Goal: Information Seeking & Learning: Learn about a topic

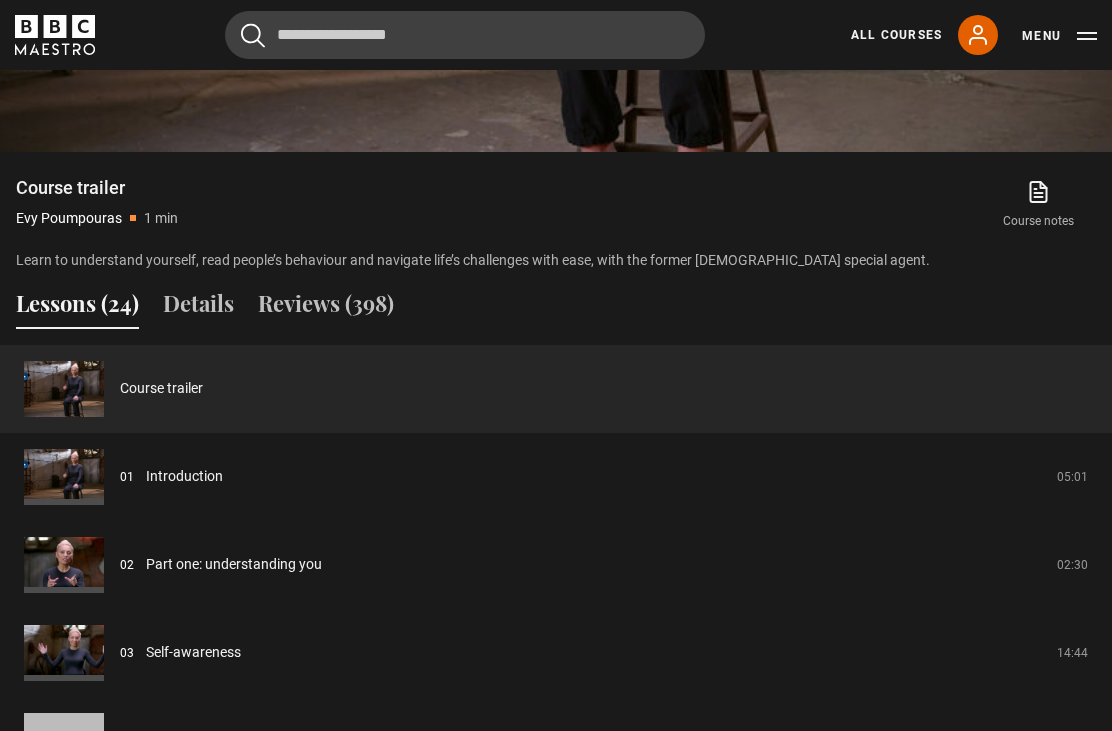
scroll to position [1427, 0]
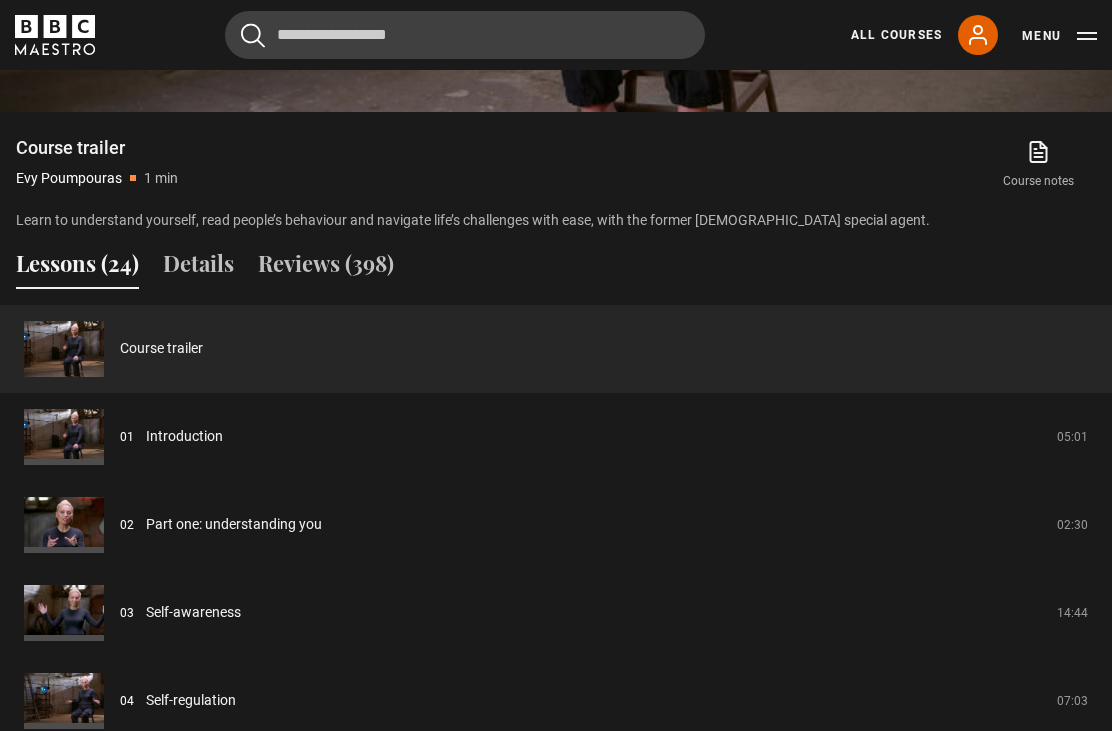
click at [223, 447] on link "Introduction" at bounding box center [184, 436] width 77 height 21
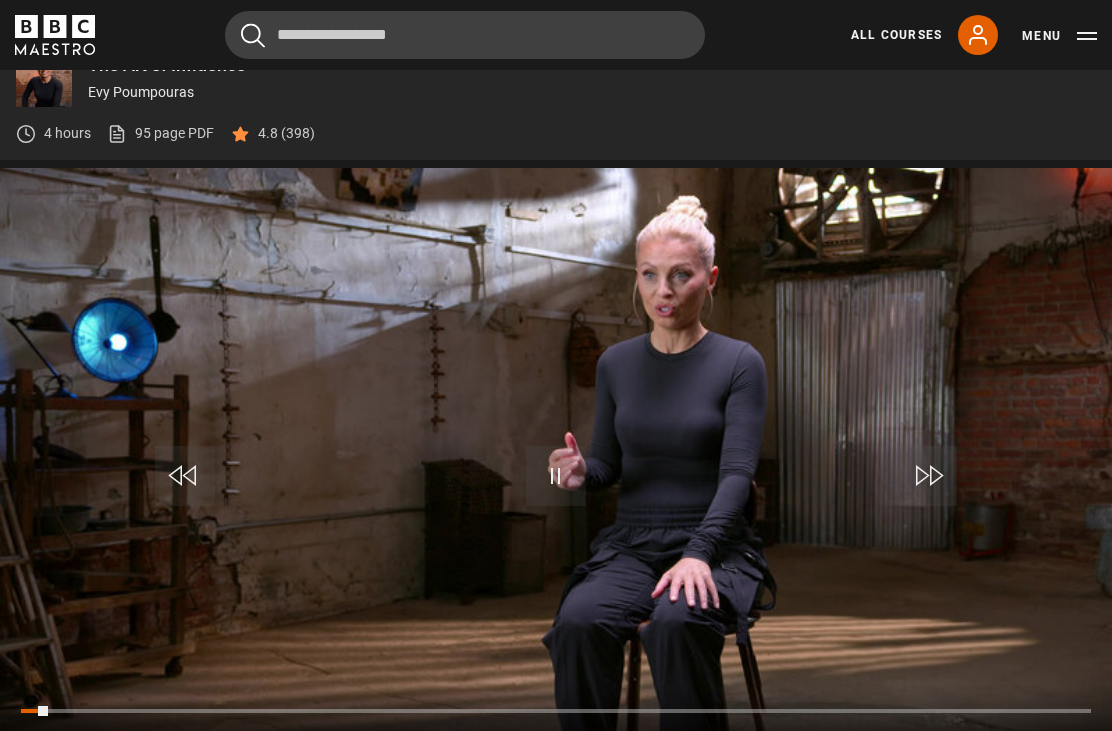
scroll to position [865, 0]
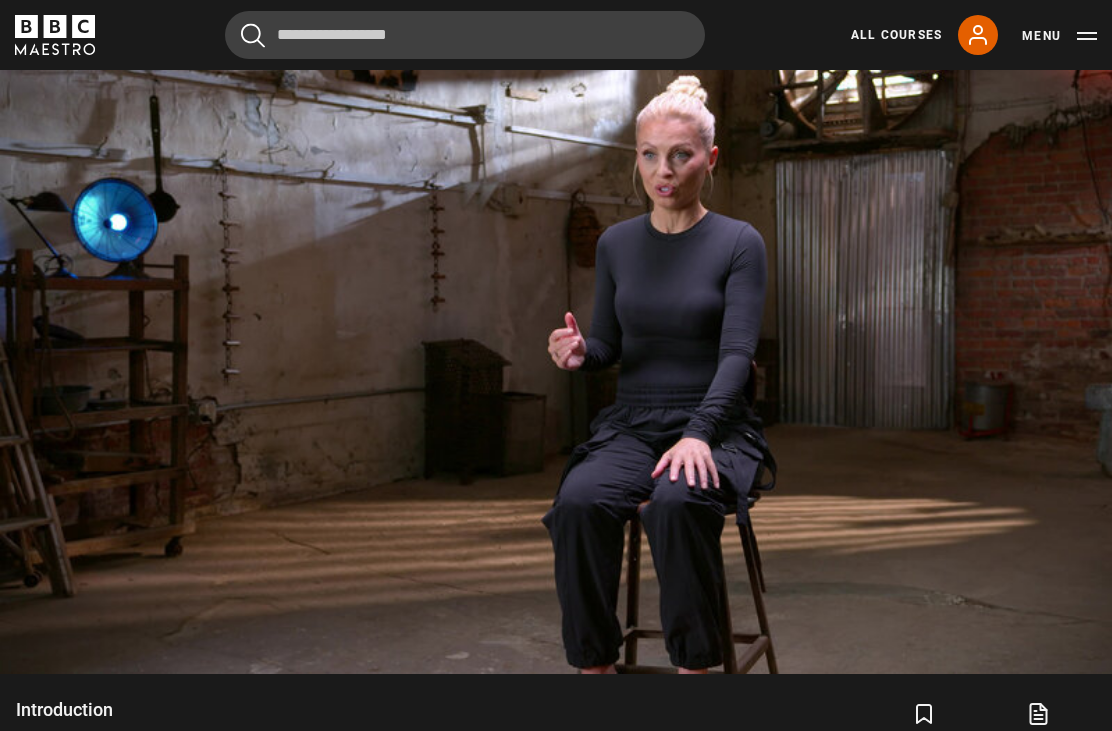
click at [356, 592] on video-js "Video Player is loading. Play Lesson Introduction 10s Skip Back 10 seconds Paus…" at bounding box center [556, 361] width 1112 height 626
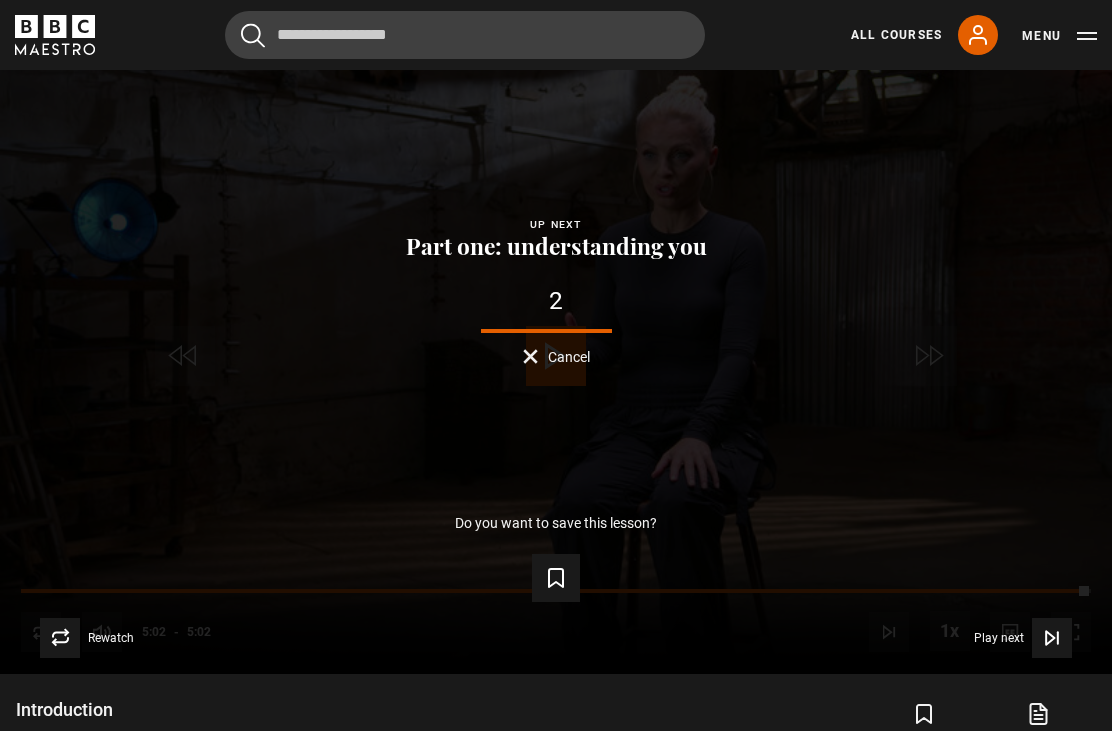
click at [563, 587] on icon "Video Player" at bounding box center [556, 578] width 14 height 18
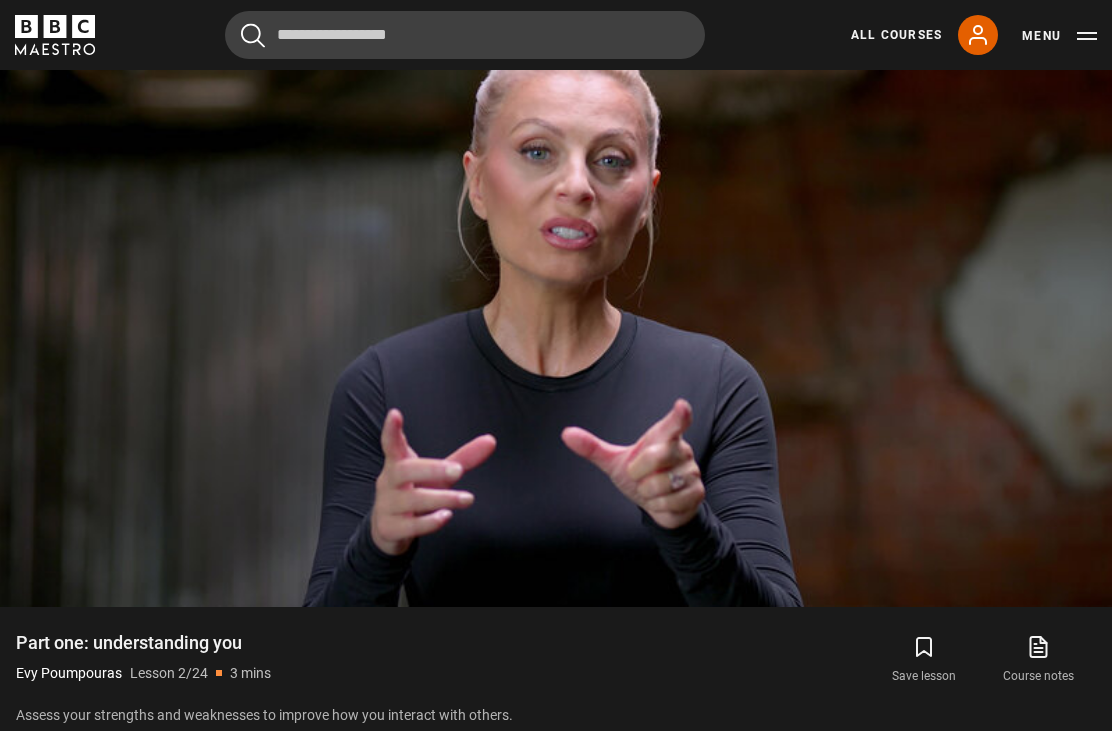
scroll to position [894, 0]
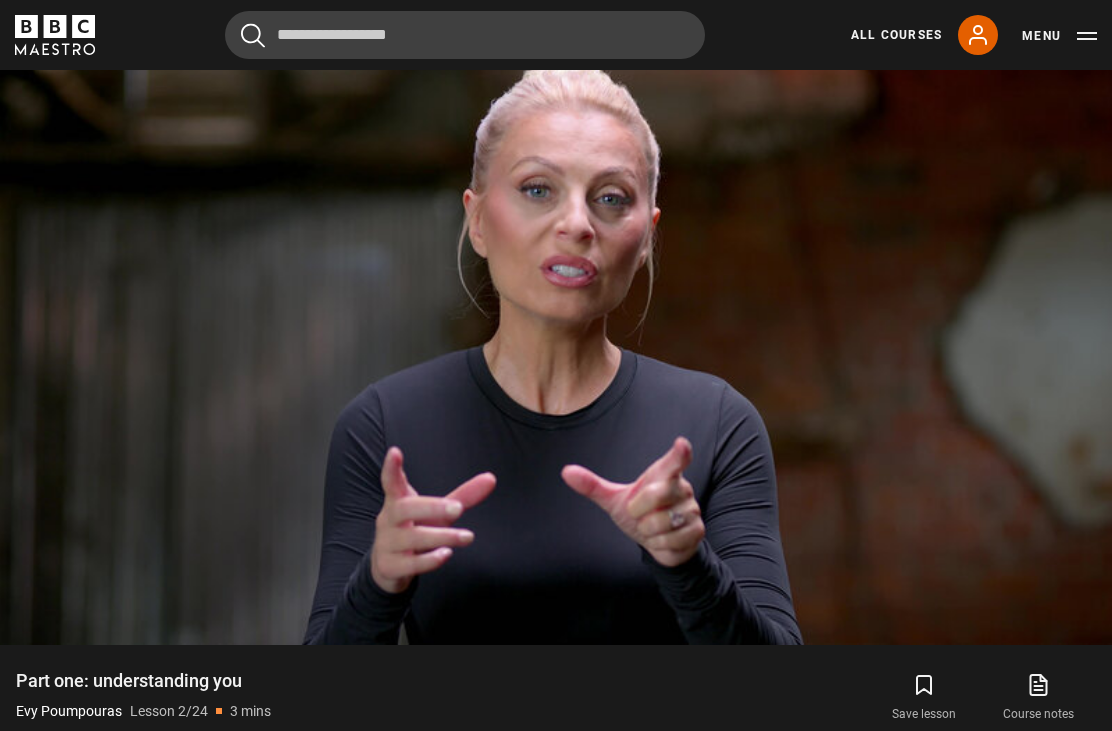
click at [933, 697] on icon "submit" at bounding box center [924, 685] width 24 height 24
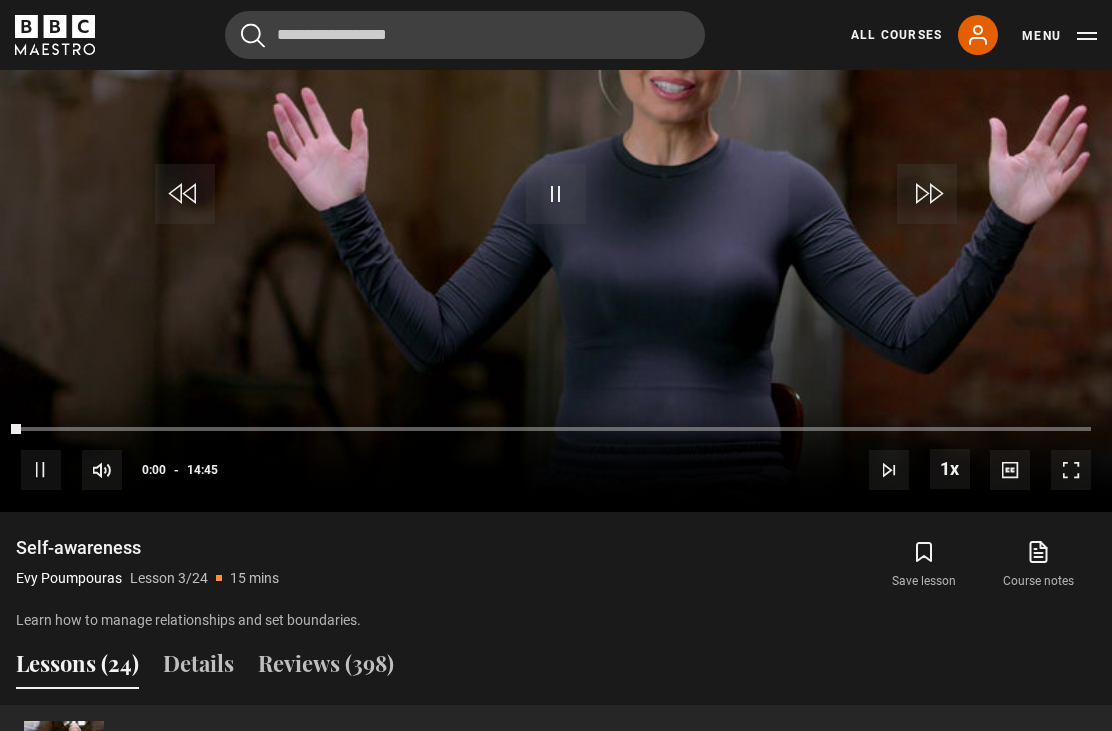
scroll to position [970, 0]
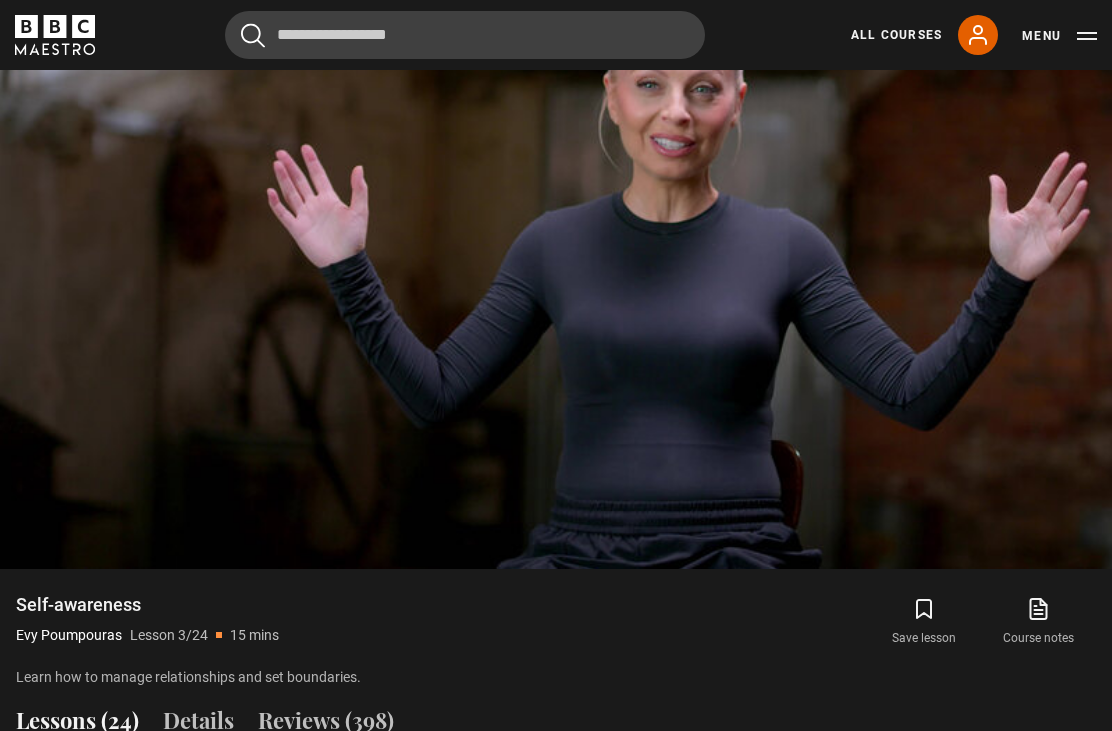
click at [931, 651] on button "Save lesson" at bounding box center [924, 622] width 114 height 58
click at [994, 339] on video-js "Video Player is loading. Play Lesson Self-awareness 10s Skip Back 10 seconds Pa…" at bounding box center [556, 256] width 1112 height 626
click at [1084, 569] on video-js "Video Player is loading. Play Lesson Self-awareness 10s Skip Back 10 seconds Pa…" at bounding box center [556, 256] width 1112 height 626
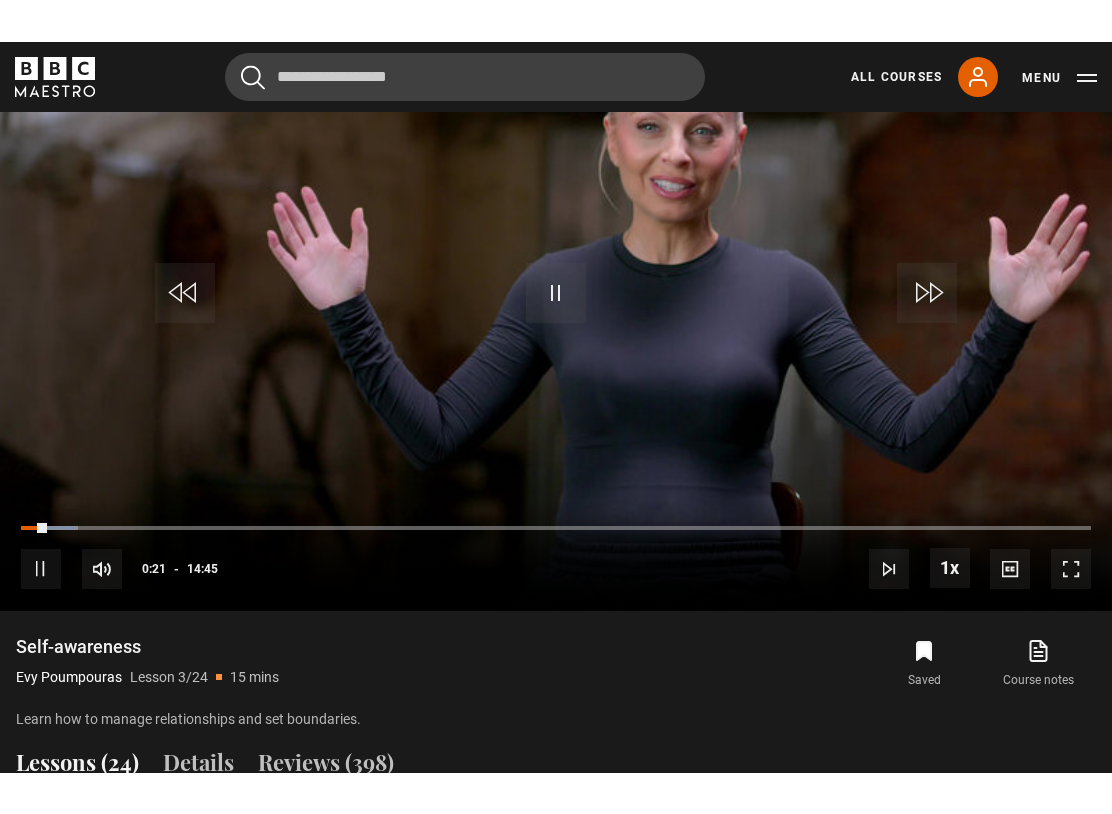
scroll to position [20, 0]
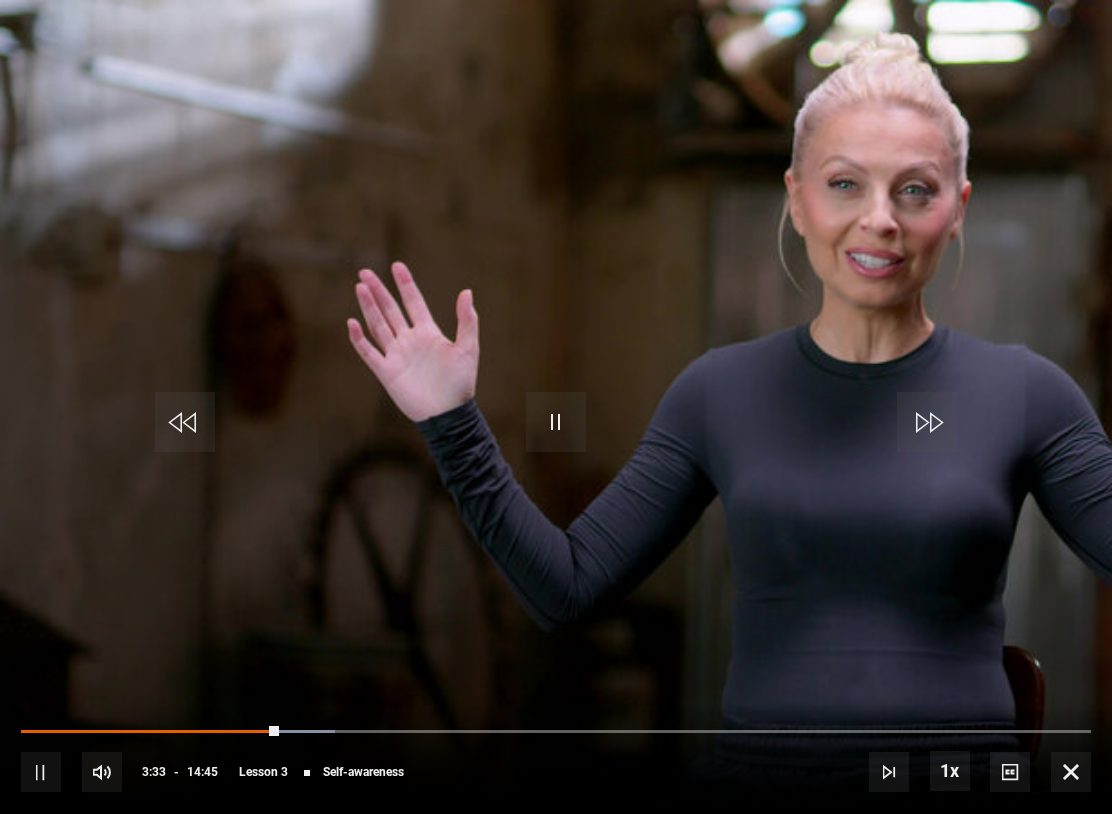
click at [686, 316] on video-js "Video Player is loading. Play Lesson Self-awareness 10s Skip Back 10 seconds Pa…" at bounding box center [556, 407] width 1112 height 814
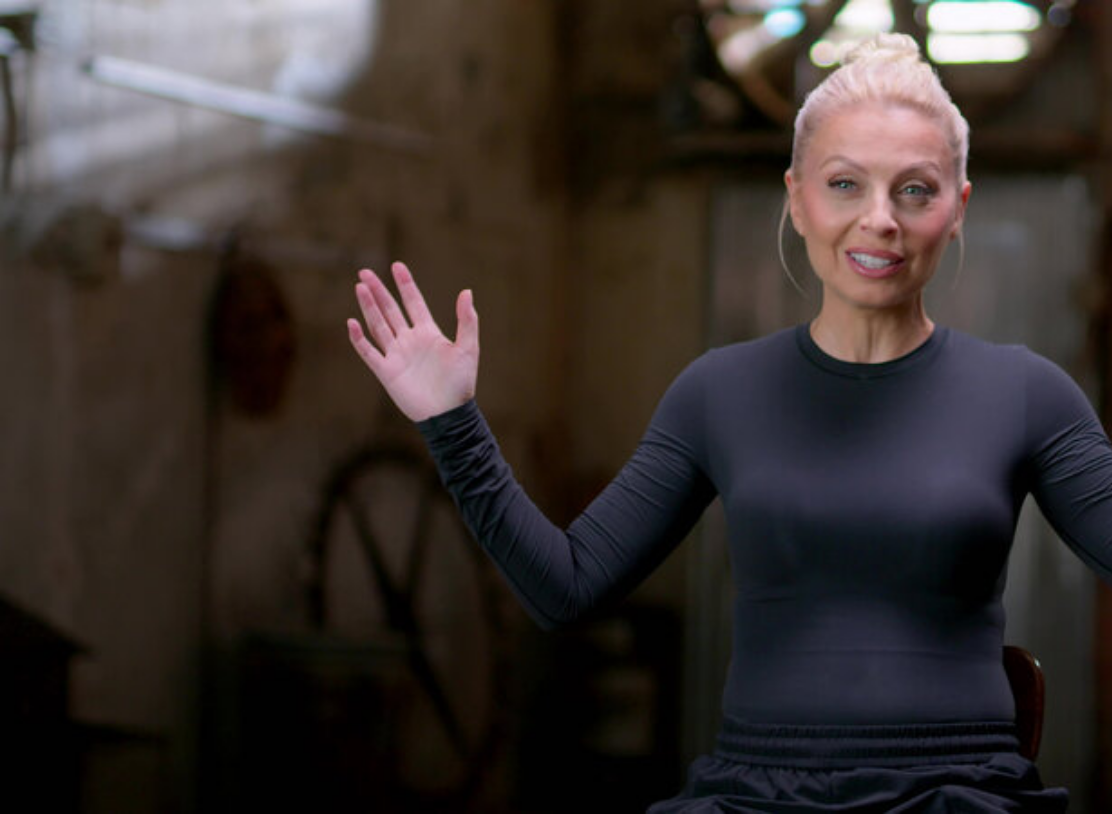
click at [667, 379] on video-js "Video Player is loading. Play Lesson Self-awareness 10s Skip Back 10 seconds Pa…" at bounding box center [556, 407] width 1112 height 814
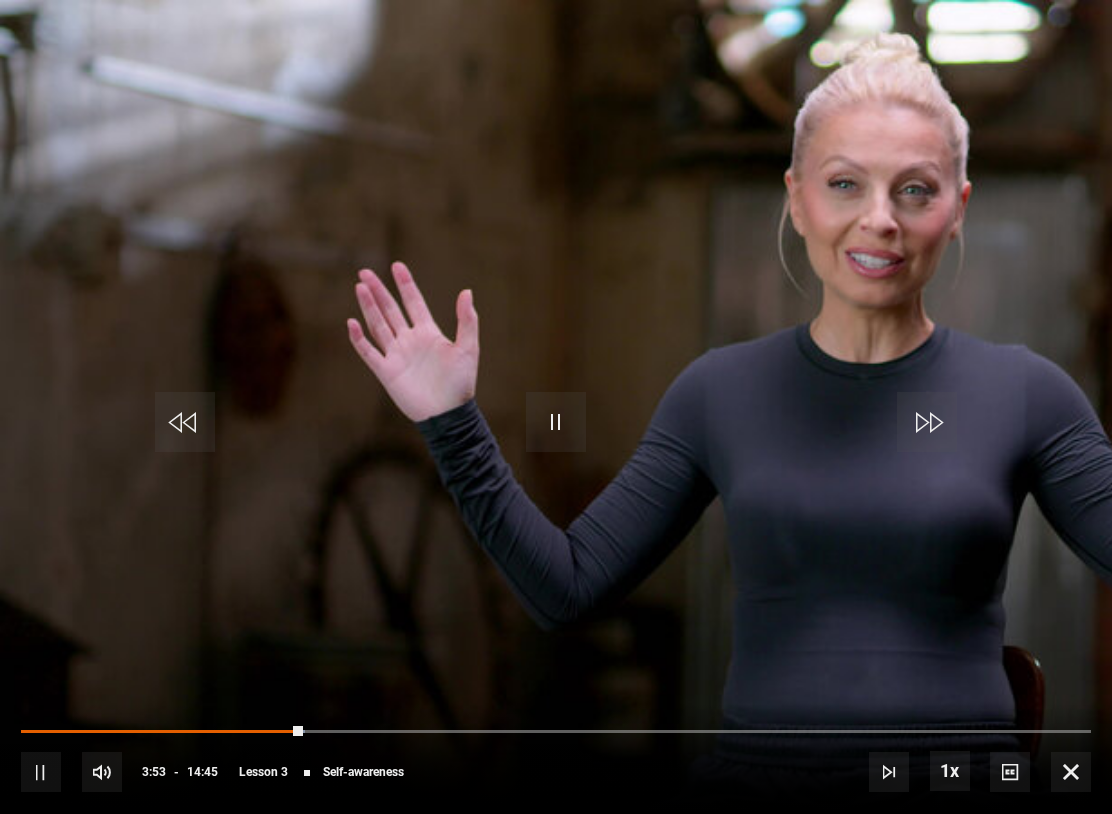
click at [698, 335] on video-js "Video Player is loading. Play Lesson Self-awareness 10s Skip Back 10 seconds Pa…" at bounding box center [556, 407] width 1112 height 814
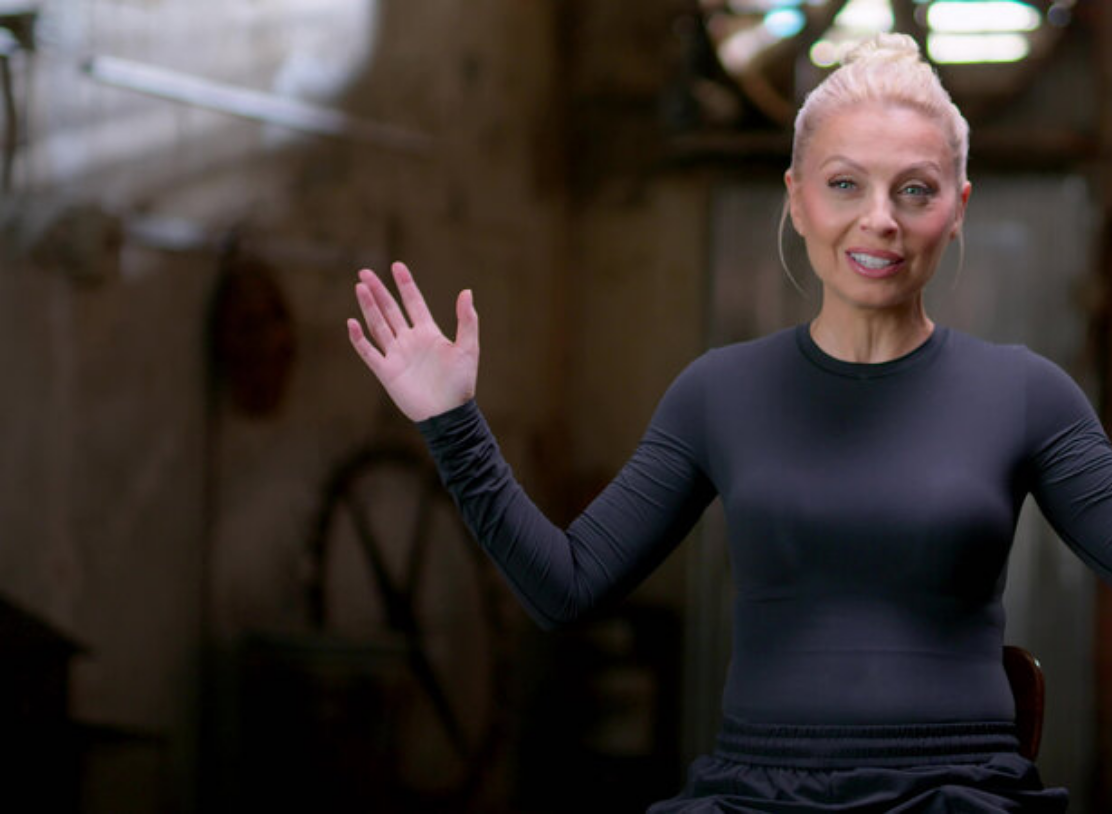
click at [637, 476] on video-js "Video Player is loading. Play Lesson Self-awareness 10s Skip Back 10 seconds Pa…" at bounding box center [556, 407] width 1112 height 814
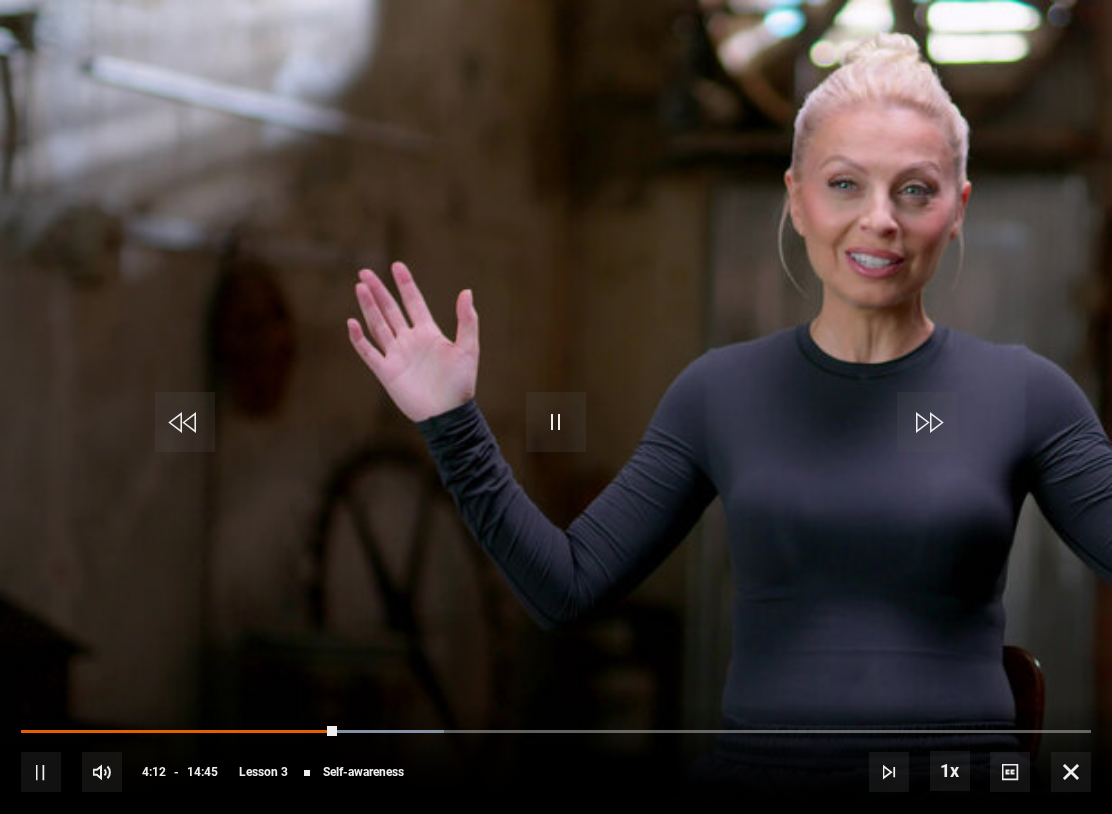
click at [337, 730] on div "Progress Bar" at bounding box center [179, 732] width 316 height 4
click at [317, 730] on div "Progress Bar" at bounding box center [174, 732] width 307 height 4
click at [299, 730] on div "Progress Bar" at bounding box center [163, 732] width 285 height 4
click at [294, 730] on div "Progress Bar" at bounding box center [160, 732] width 278 height 4
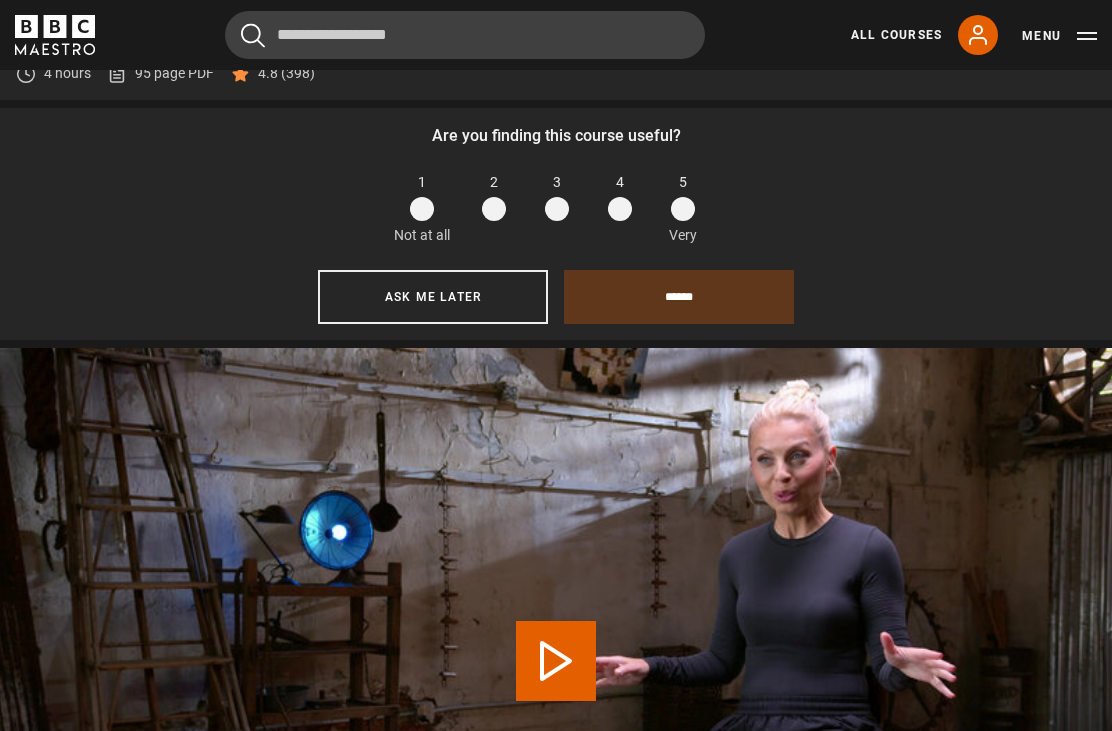
click at [685, 221] on span at bounding box center [683, 209] width 24 height 24
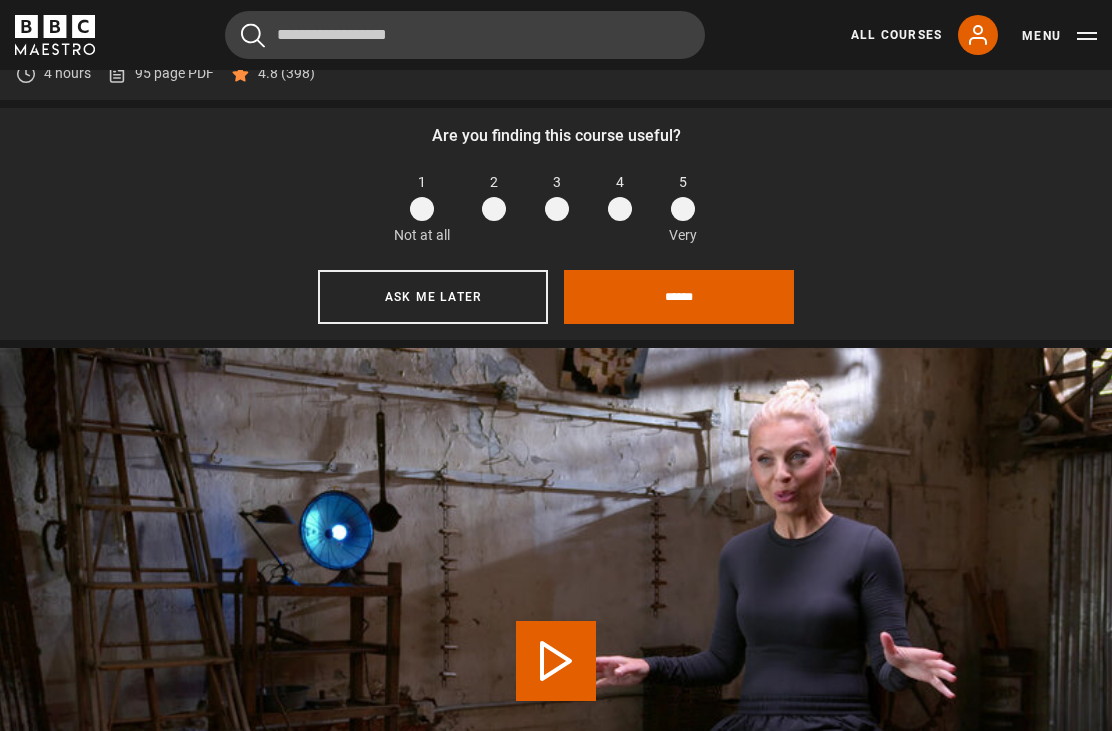
click at [710, 324] on input "******" at bounding box center [679, 297] width 230 height 54
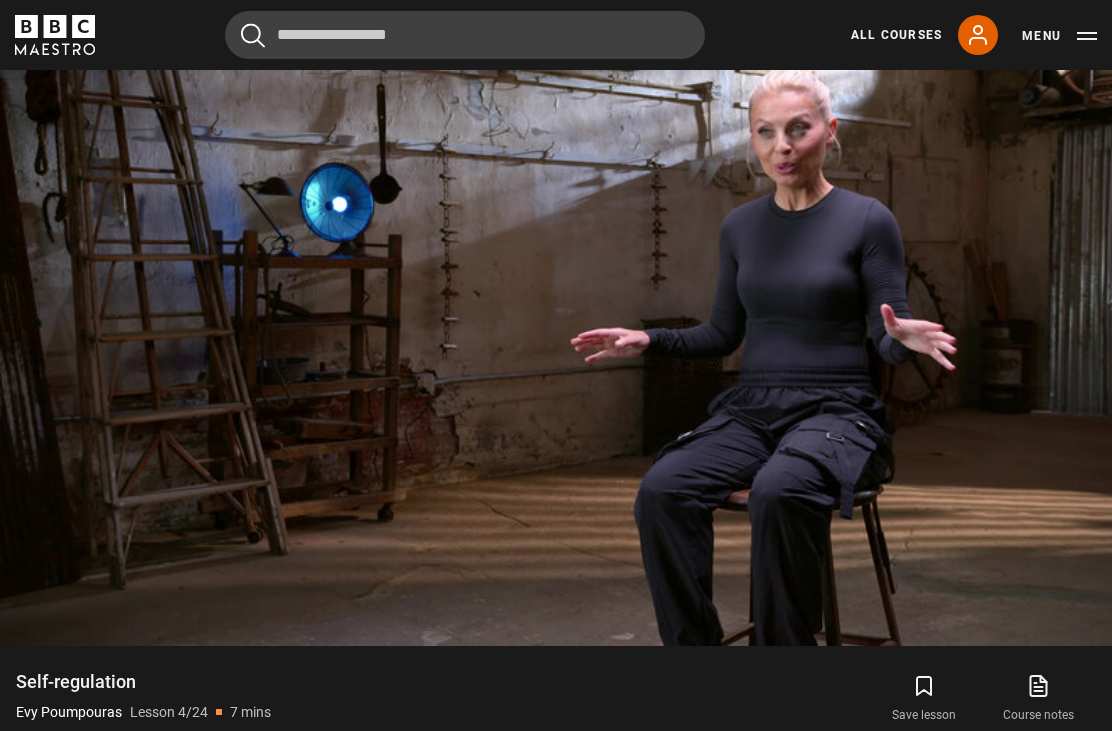
scroll to position [1068, 0]
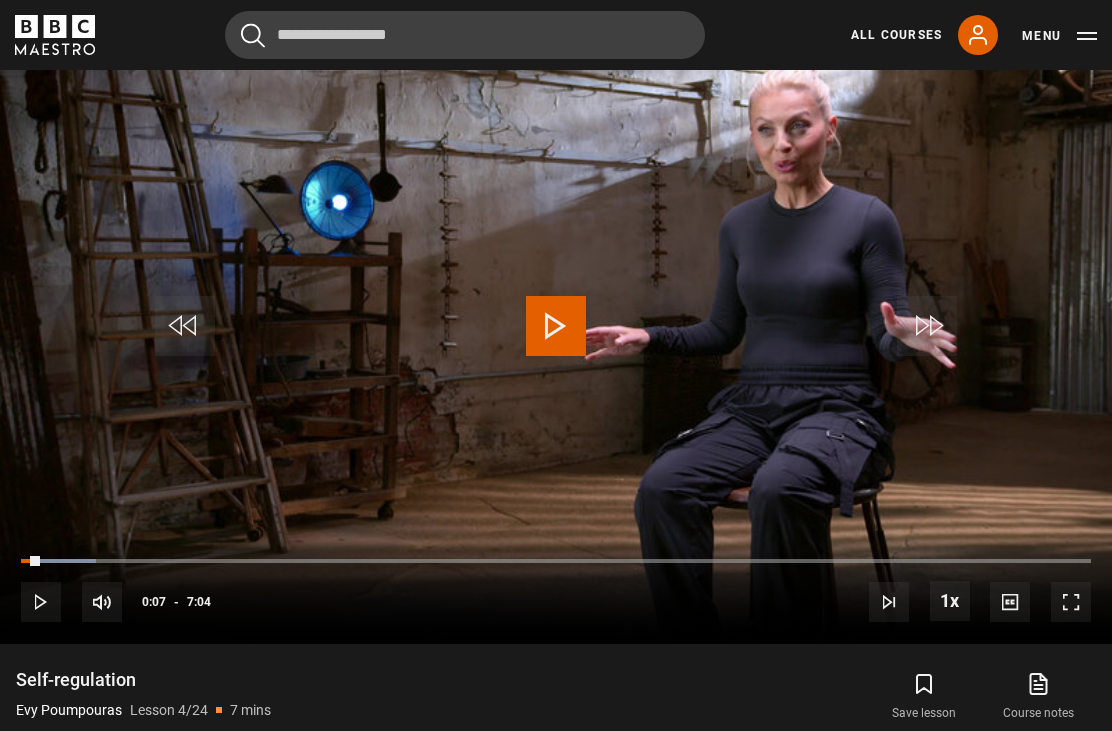
click at [1061, 34] on button "Menu" at bounding box center [1059, 36] width 75 height 20
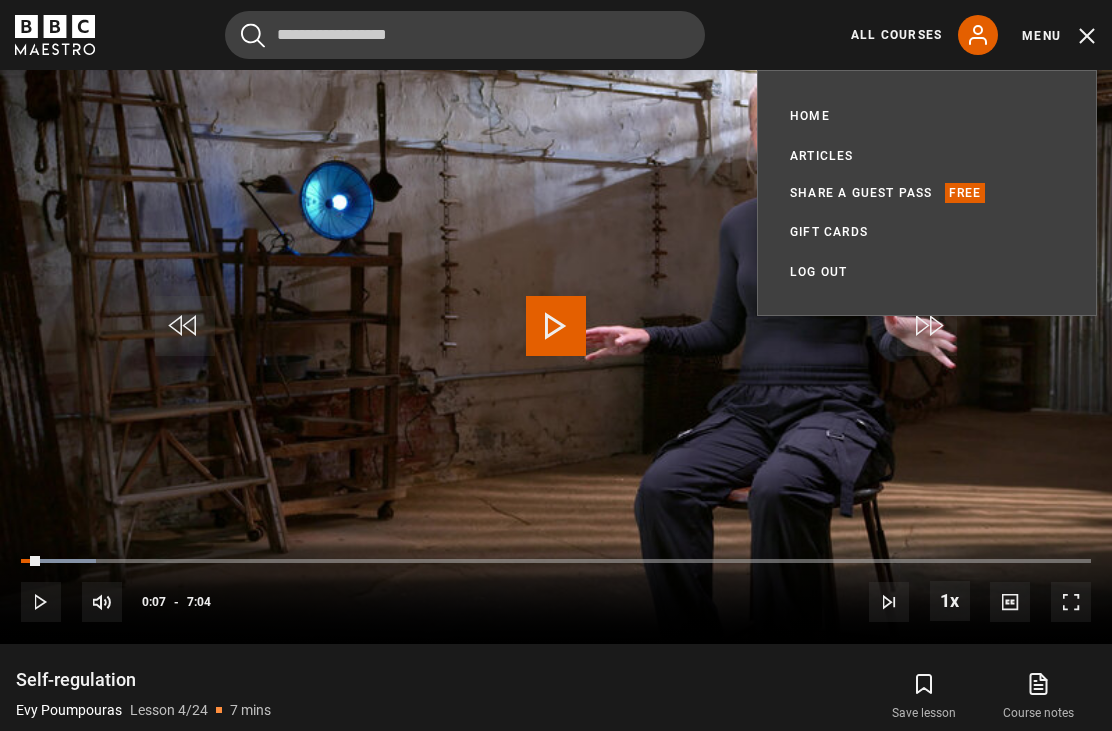
click at [972, 189] on p "Free" at bounding box center [965, 193] width 41 height 20
click at [972, 186] on p "Free" at bounding box center [965, 193] width 41 height 20
click at [960, 198] on p "Free" at bounding box center [965, 193] width 41 height 20
click at [1064, 45] on button "Menu" at bounding box center [1059, 36] width 75 height 20
